Goal: Answer question/provide support

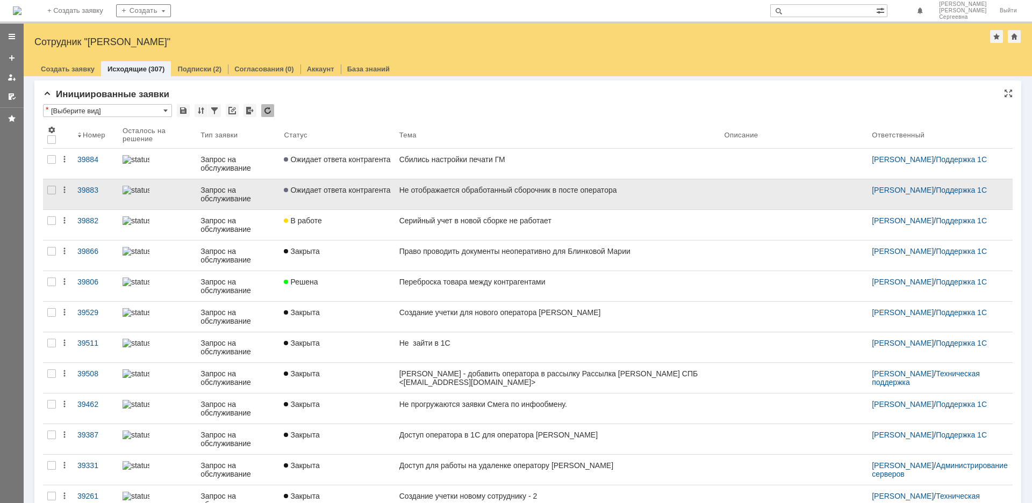
click at [487, 191] on div "Не отображается обработанный сборочник в посте оператора" at bounding box center [557, 190] width 316 height 9
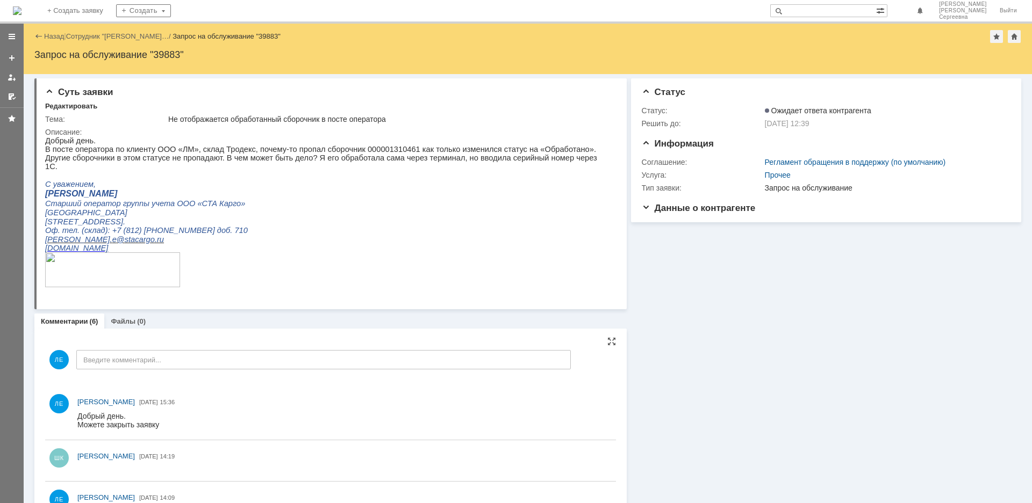
scroll to position [0, 0]
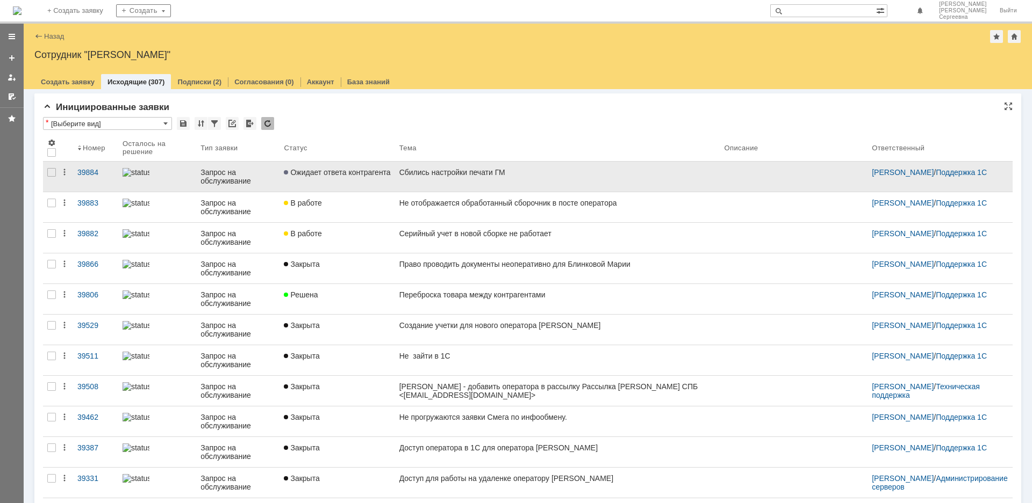
click at [484, 170] on div "Сбились настройки печати ГМ" at bounding box center [557, 172] width 316 height 9
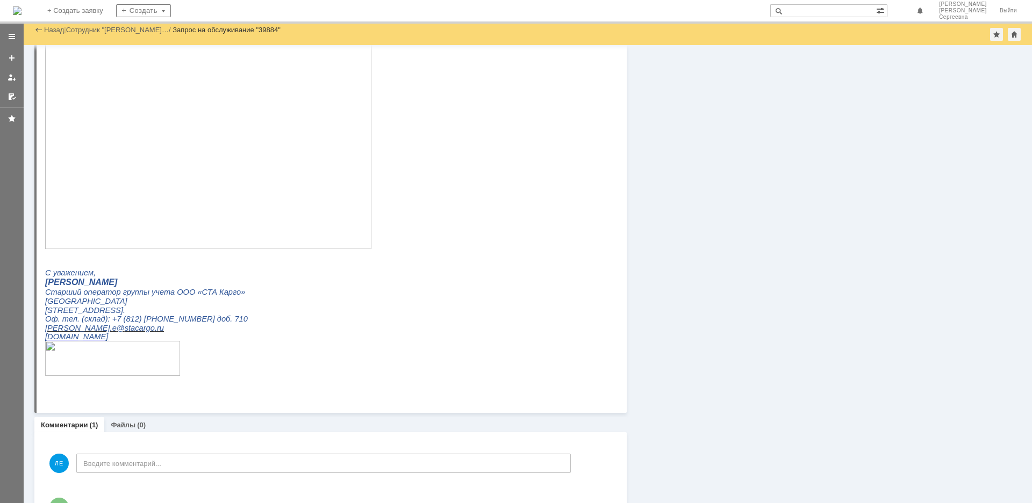
scroll to position [441, 0]
